Goal: Transaction & Acquisition: Purchase product/service

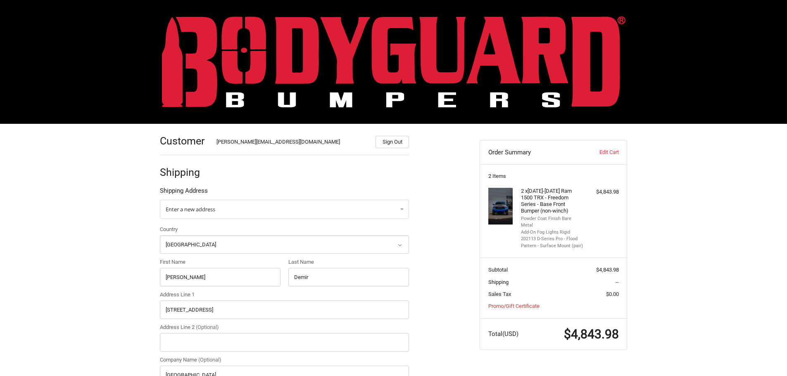
select select "US"
select select "MA"
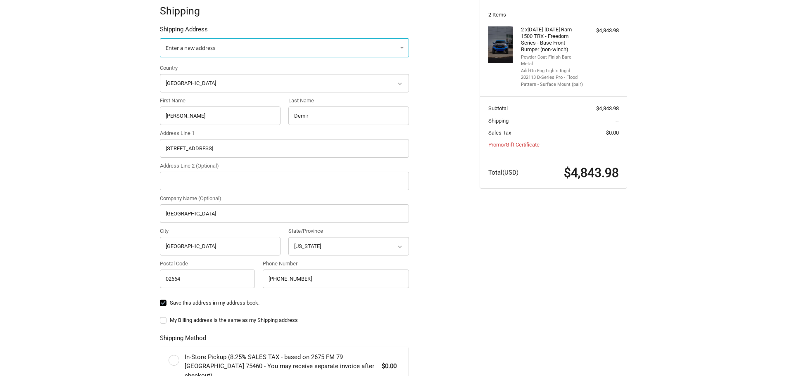
scroll to position [31, 0]
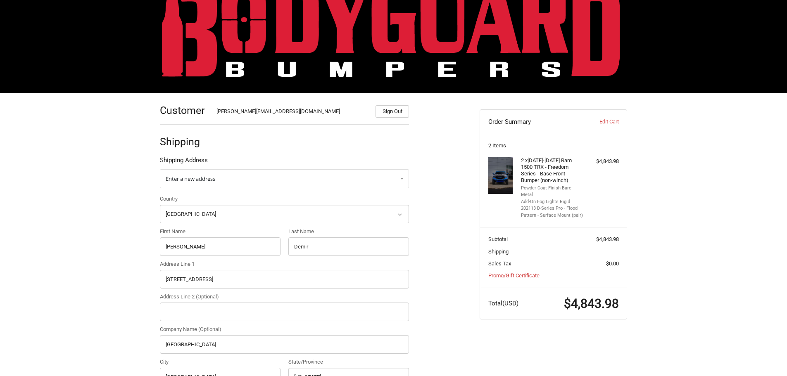
click at [228, 38] on img at bounding box center [393, 31] width 463 height 91
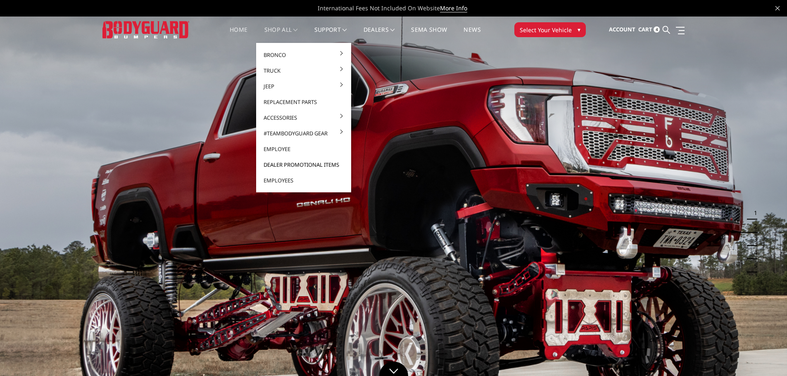
click at [284, 166] on link "Dealer Promotional Items" at bounding box center [303, 165] width 88 height 16
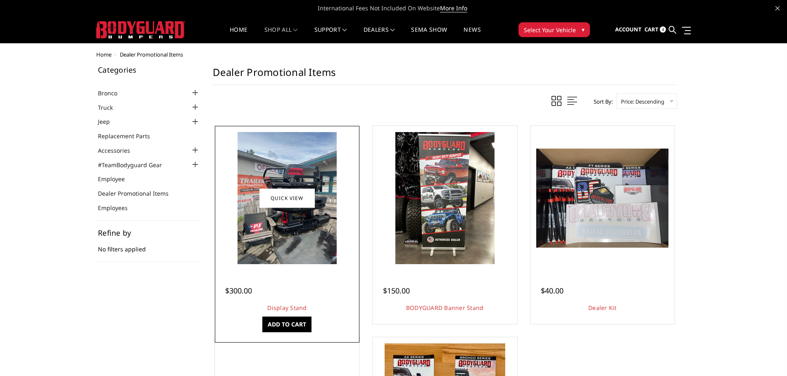
click at [271, 228] on img at bounding box center [287, 198] width 99 height 132
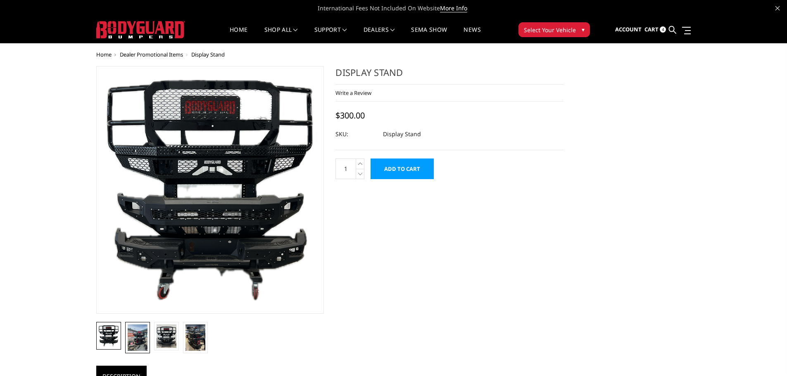
click at [143, 341] on img at bounding box center [138, 338] width 20 height 26
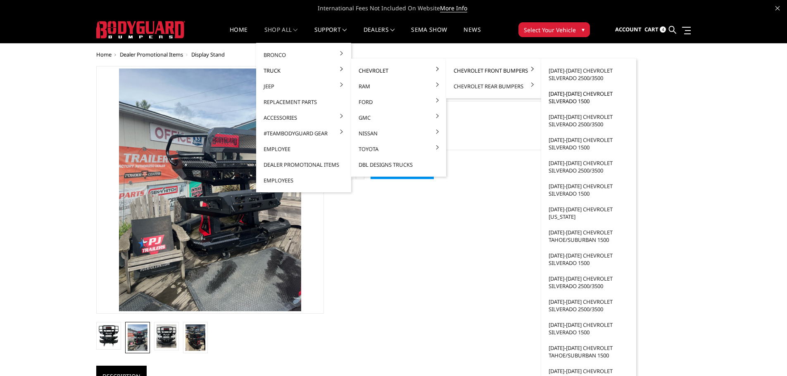
click at [570, 100] on link "[DATE]-[DATE] Chevrolet Silverado 1500" at bounding box center [588, 97] width 88 height 23
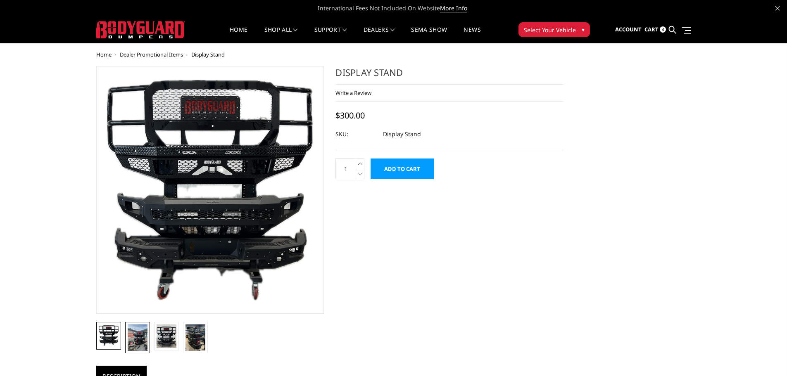
click at [138, 337] on img at bounding box center [138, 338] width 20 height 26
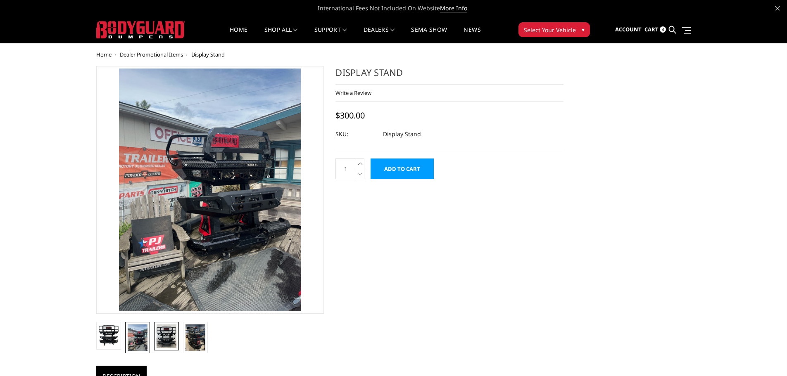
click at [168, 339] on img at bounding box center [167, 337] width 20 height 24
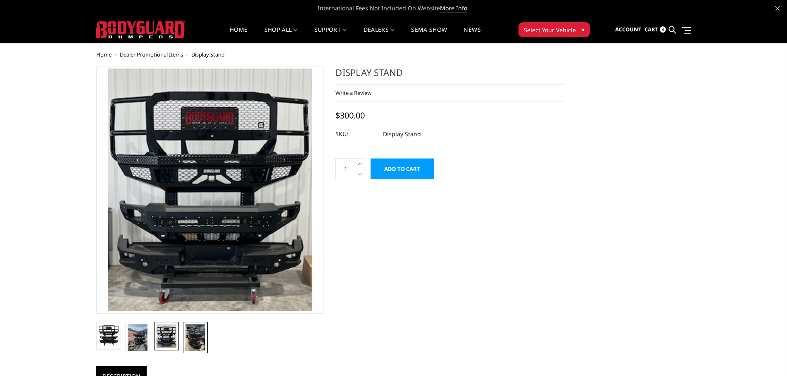
click at [193, 339] on img at bounding box center [195, 338] width 20 height 26
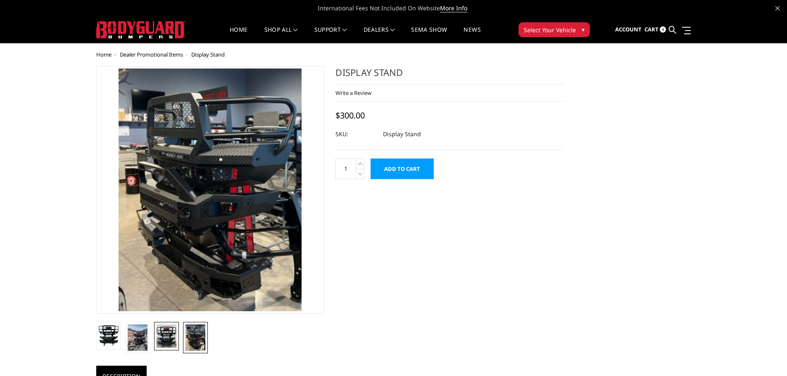
click at [168, 338] on img at bounding box center [167, 337] width 20 height 24
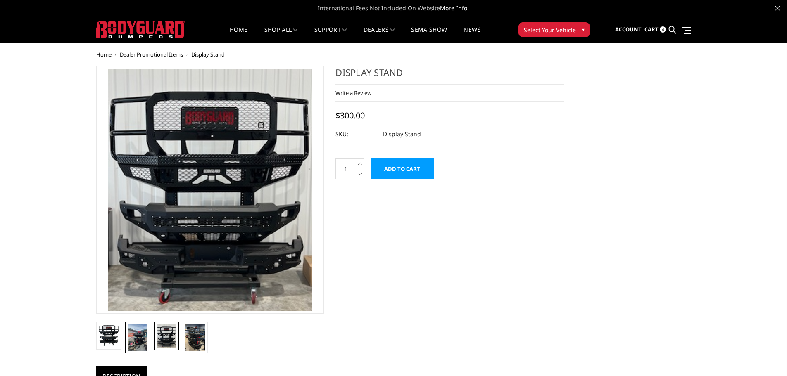
click at [134, 335] on img at bounding box center [138, 338] width 20 height 26
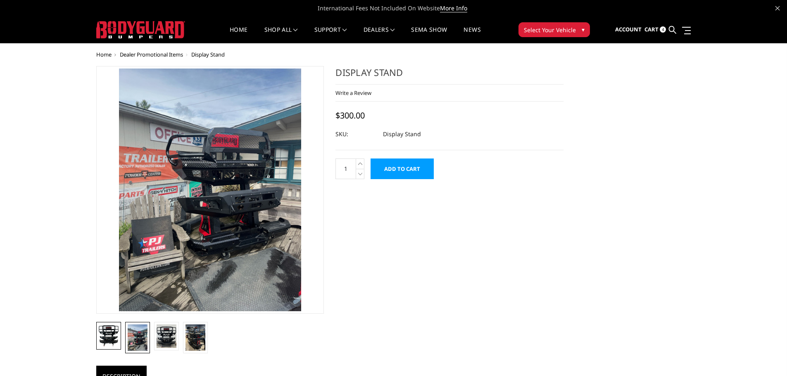
click at [109, 338] on img at bounding box center [109, 336] width 20 height 21
